Goal: Use online tool/utility: Utilize a website feature to perform a specific function

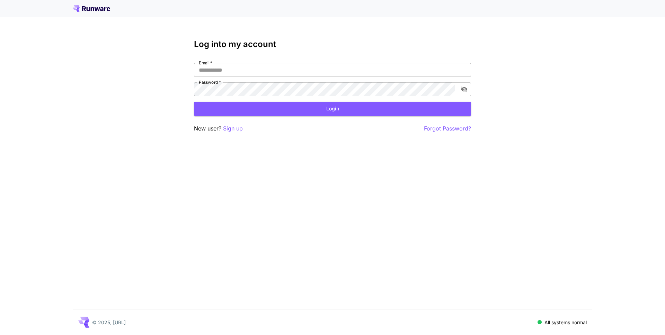
click at [387, 80] on div "Email   * Email   * Password   * Password   *" at bounding box center [332, 79] width 277 height 33
click at [387, 78] on div "Email   * Email   * Password   * Password   *" at bounding box center [332, 79] width 277 height 33
click at [339, 70] on input "Email   *" at bounding box center [332, 70] width 277 height 14
type input "**********"
click button "Login" at bounding box center [332, 109] width 277 height 14
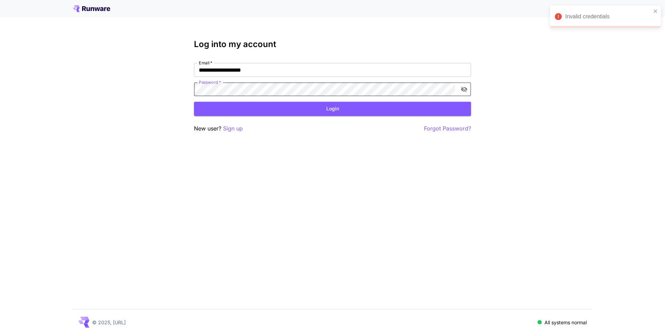
click at [295, 115] on button "Login" at bounding box center [332, 109] width 277 height 14
click at [465, 88] on icon "toggle password visibility" at bounding box center [463, 89] width 7 height 7
click button "Login" at bounding box center [332, 109] width 277 height 14
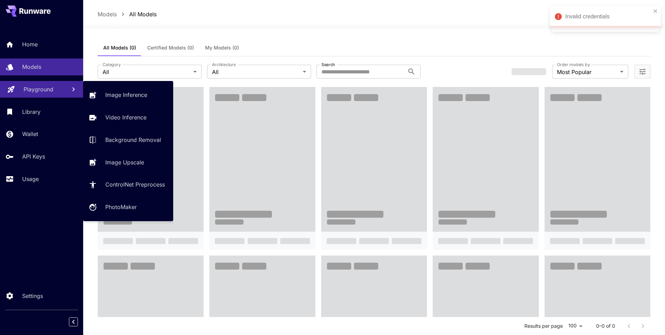
click at [42, 87] on p "Playground" at bounding box center [39, 89] width 30 height 8
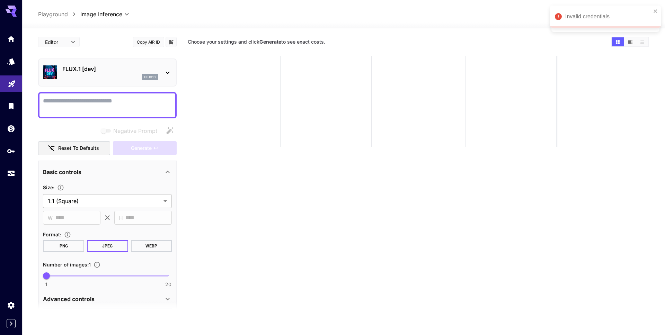
click at [81, 71] on p "FLUX.1 [dev]" at bounding box center [110, 69] width 96 height 8
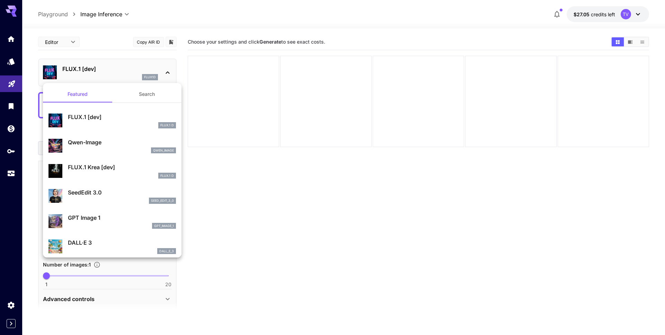
click at [89, 148] on div "qwen_image" at bounding box center [122, 150] width 108 height 6
type input "**"
type input "***"
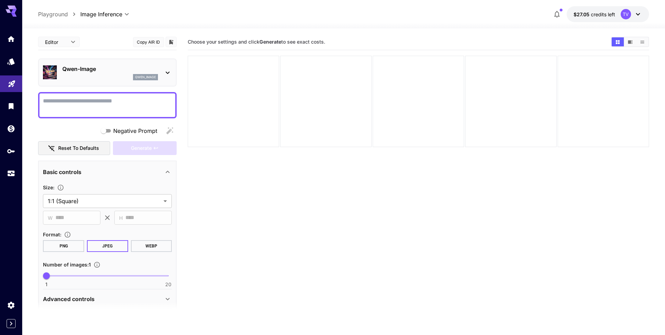
click at [95, 67] on p "Qwen-Image" at bounding box center [110, 69] width 96 height 8
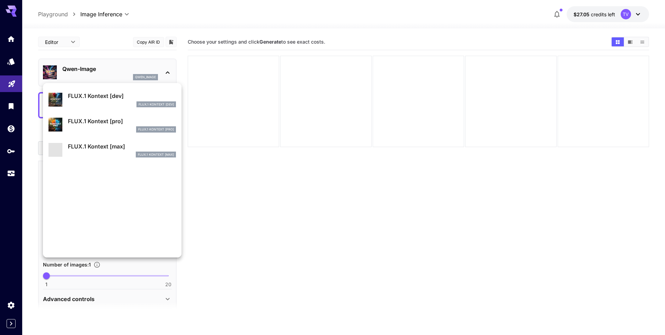
scroll to position [309, 0]
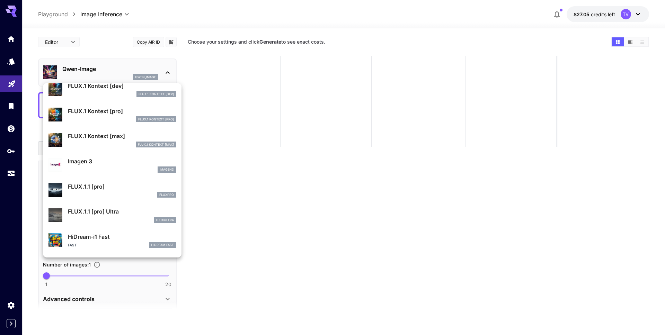
click at [97, 160] on p "Imagen 3" at bounding box center [122, 161] width 108 height 8
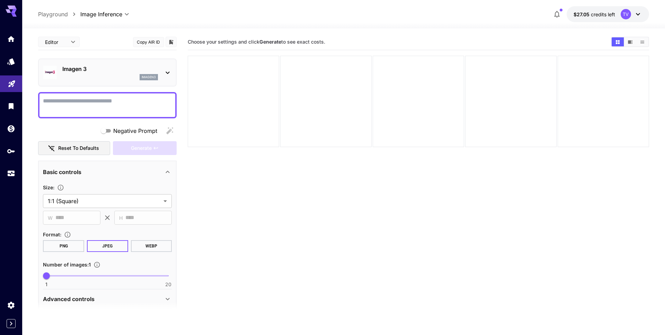
click at [82, 73] on div "Imagen 3 imagen3" at bounding box center [110, 73] width 96 height 16
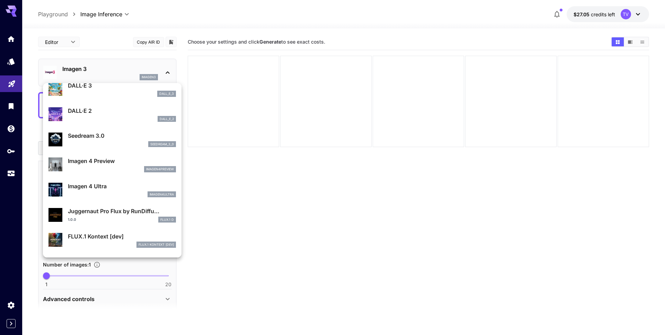
scroll to position [167, 0]
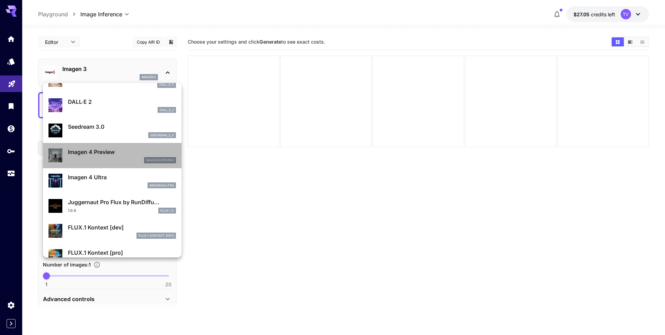
click at [93, 151] on p "Imagen 4 Preview" at bounding box center [122, 152] width 108 height 8
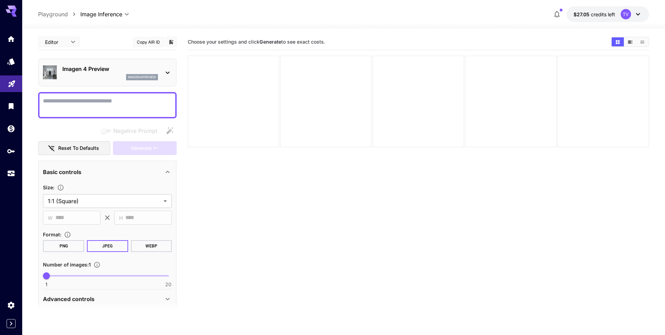
click at [82, 104] on textarea "Negative Prompt" at bounding box center [107, 105] width 129 height 17
type textarea "*******"
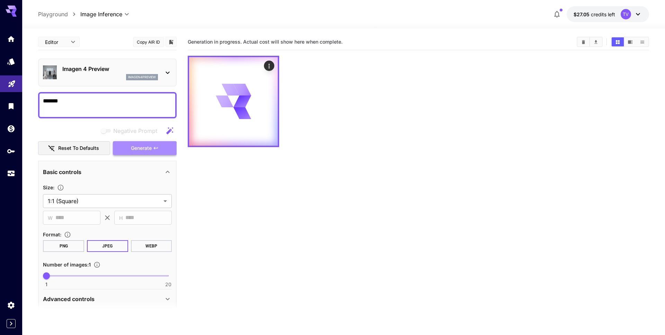
click at [153, 154] on button "Generate" at bounding box center [145, 148] width 64 height 14
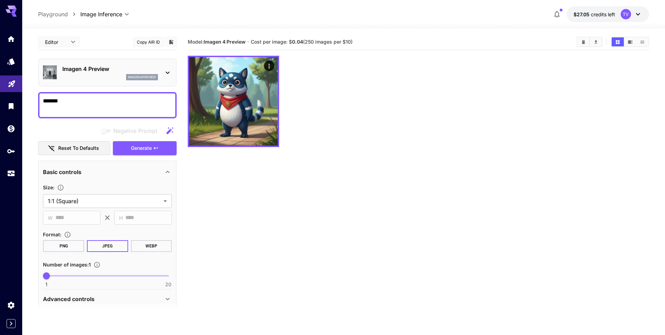
click at [100, 71] on p "Imagen 4 Preview" at bounding box center [110, 69] width 96 height 8
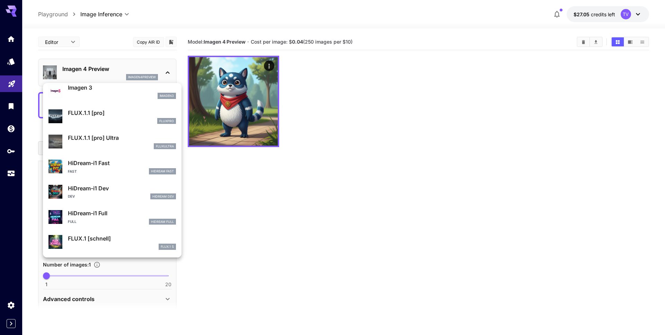
scroll to position [383, 0]
click at [15, 82] on div at bounding box center [332, 167] width 665 height 335
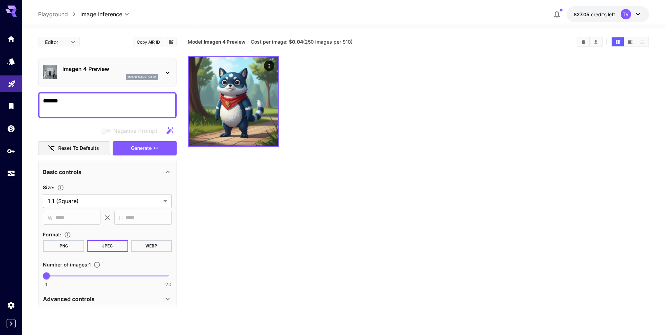
click at [82, 61] on div "Imagen 4 Preview imagen4preview" at bounding box center [107, 72] width 138 height 28
click at [82, 67] on p "Imagen 4 Preview" at bounding box center [110, 69] width 96 height 8
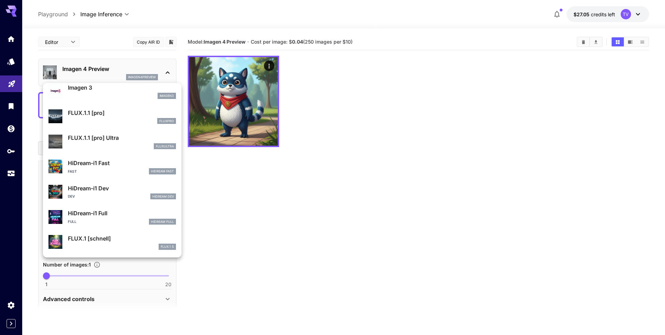
click at [12, 87] on div at bounding box center [332, 167] width 665 height 335
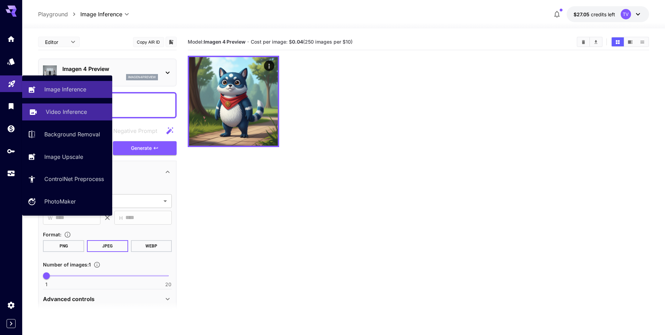
click at [62, 110] on p "Video Inference" at bounding box center [66, 112] width 41 height 8
type input "**********"
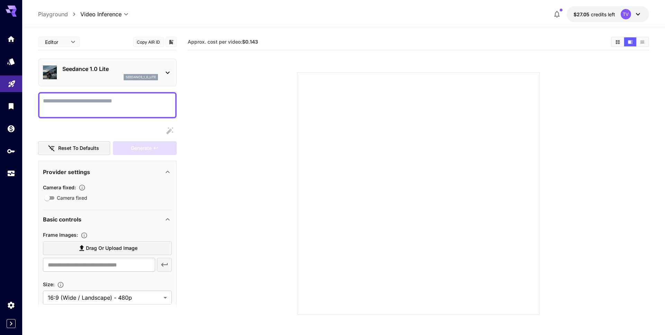
click at [75, 78] on div "seedance_1_0_lite" at bounding box center [110, 77] width 96 height 6
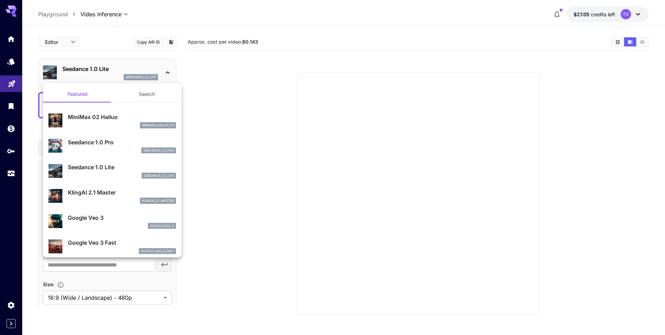
click at [107, 191] on p "KlingAI 2.1 Master" at bounding box center [122, 192] width 108 height 8
type input "**********"
type input "****"
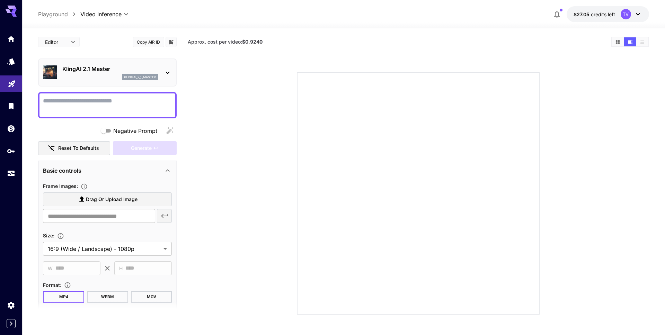
click at [104, 72] on p "KlingAI 2.1 Master" at bounding box center [110, 69] width 96 height 8
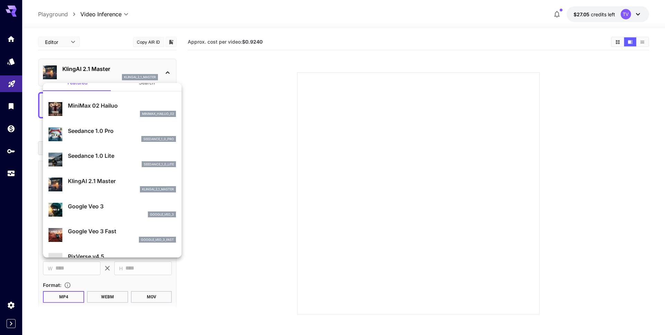
scroll to position [15, 0]
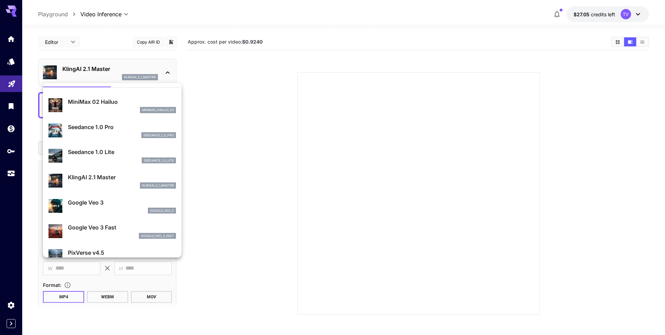
click at [111, 184] on div "klingai_2_1_master" at bounding box center [122, 185] width 108 height 6
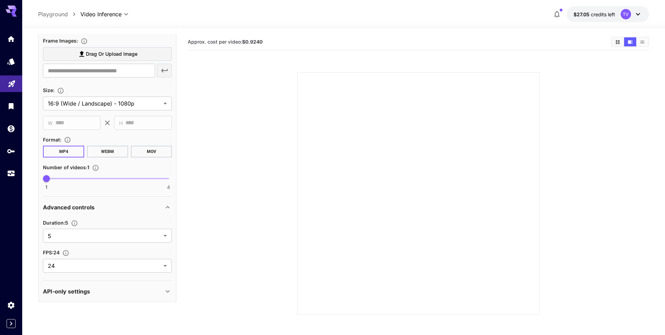
scroll to position [0, 0]
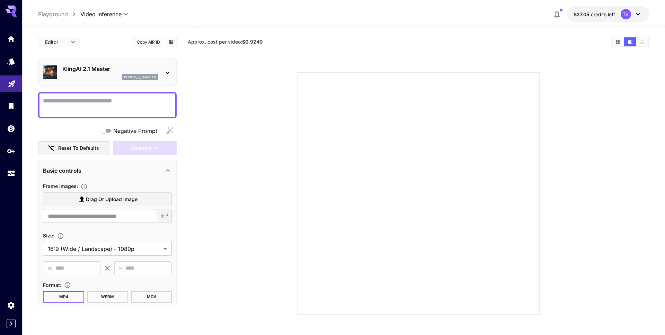
click at [108, 77] on div "klingai_2_1_master" at bounding box center [110, 77] width 96 height 6
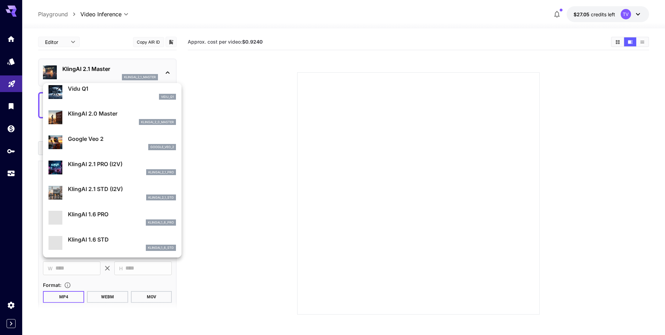
scroll to position [221, 0]
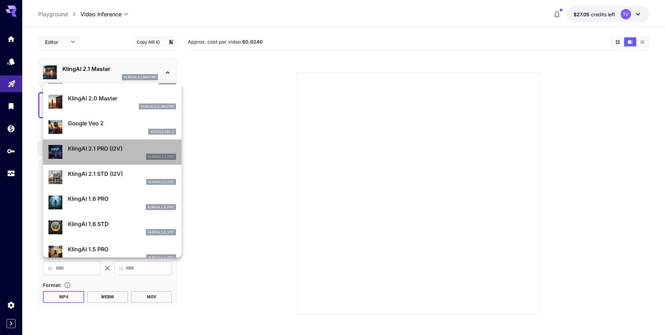
click at [112, 149] on p "KlingAI 2.1 PRO (I2V)" at bounding box center [122, 148] width 108 height 8
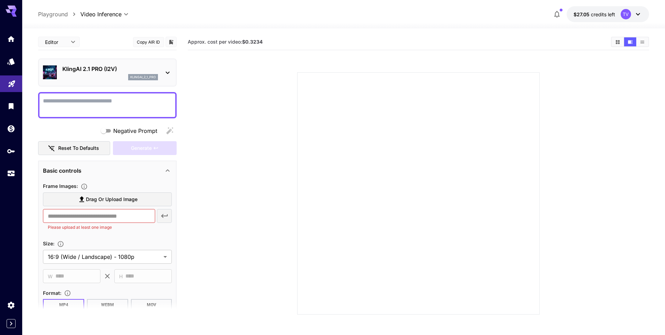
click at [107, 70] on p "KlingAI 2.1 PRO (I2V)" at bounding box center [110, 69] width 96 height 8
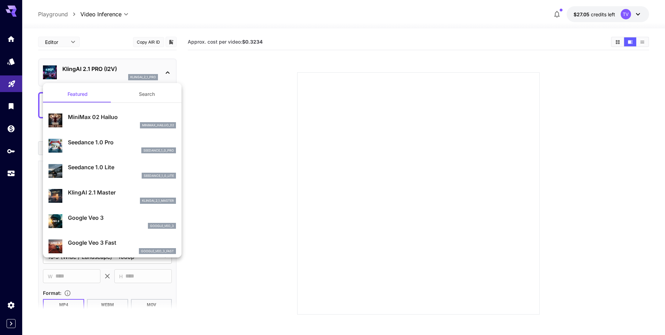
click at [404, 98] on div at bounding box center [332, 167] width 665 height 335
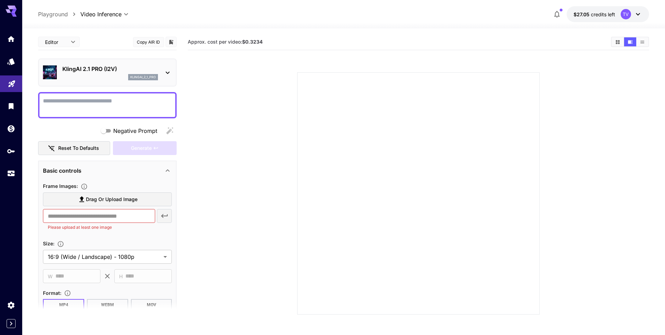
click at [90, 72] on p "KlingAI 2.1 PRO (I2V)" at bounding box center [110, 69] width 96 height 8
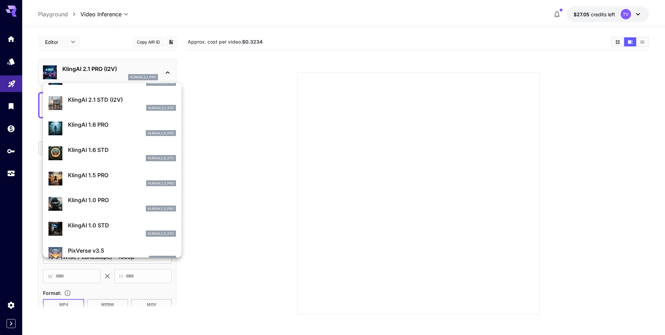
scroll to position [252, 0]
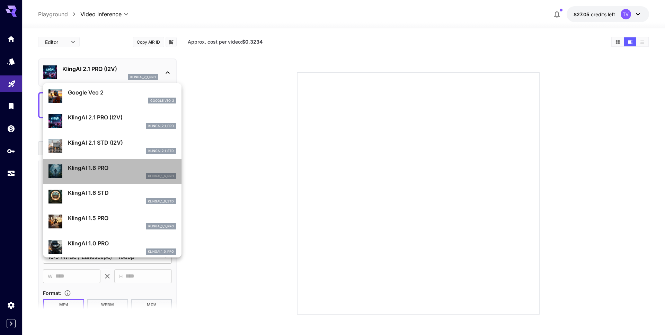
click at [88, 165] on p "KlingAI 1.6 PRO" at bounding box center [122, 168] width 108 height 8
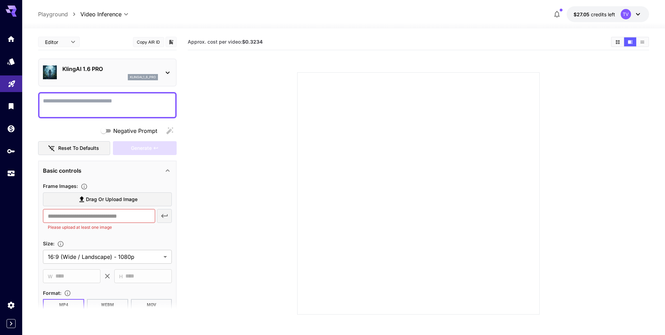
click at [94, 72] on p "KlingAI 1.6 PRO" at bounding box center [110, 69] width 96 height 8
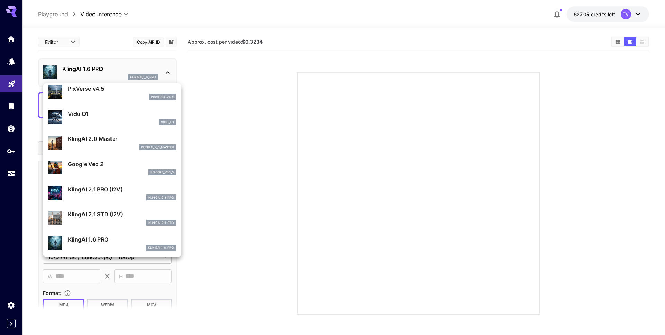
scroll to position [189, 0]
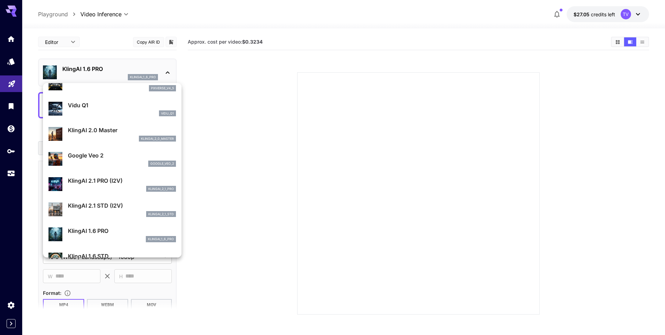
click at [277, 152] on div at bounding box center [332, 167] width 665 height 335
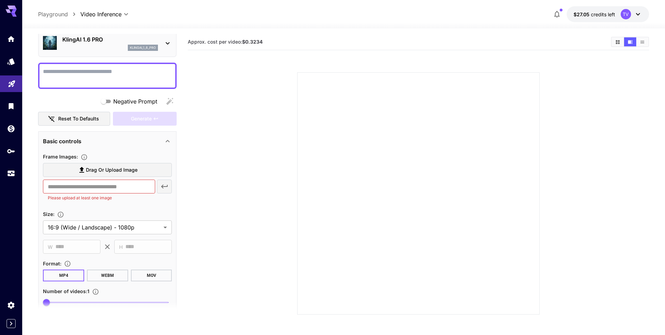
scroll to position [33, 0]
